Goal: Complete application form

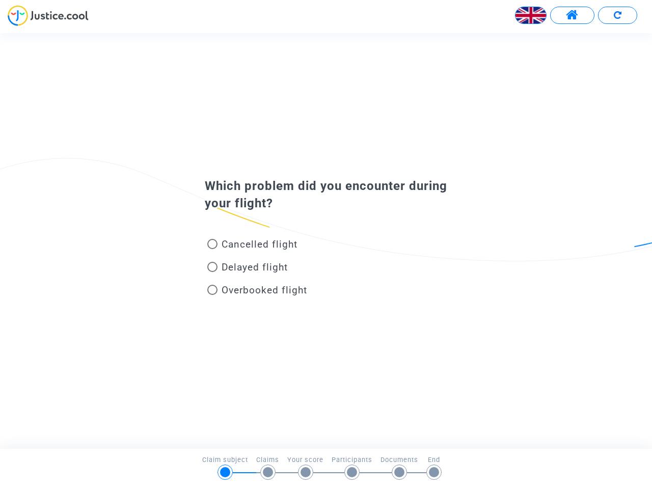
click at [531, 15] on img at bounding box center [530, 15] width 31 height 31
click at [572, 15] on span at bounding box center [572, 15] width 13 height 13
click at [617, 15] on div at bounding box center [326, 19] width 652 height 28
click at [326, 240] on div "Cancelled flight" at bounding box center [309, 246] width 225 height 23
click at [252, 246] on span "Cancelled flight" at bounding box center [260, 244] width 76 height 12
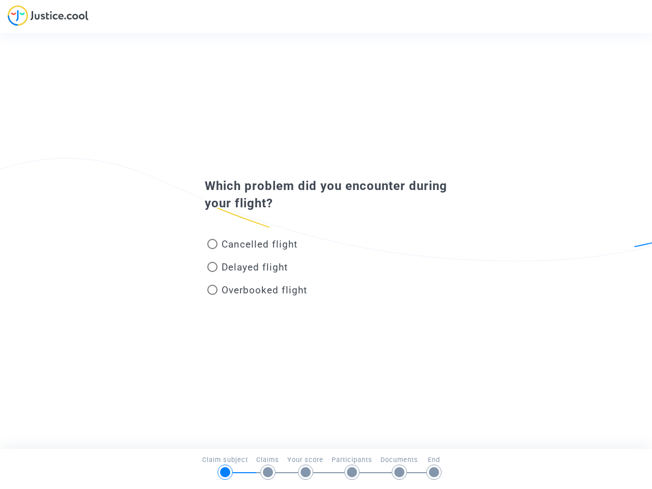
click at [212, 249] on input "Cancelled flight" at bounding box center [212, 249] width 1 height 1
radio input "true"
